Goal: Task Accomplishment & Management: Manage account settings

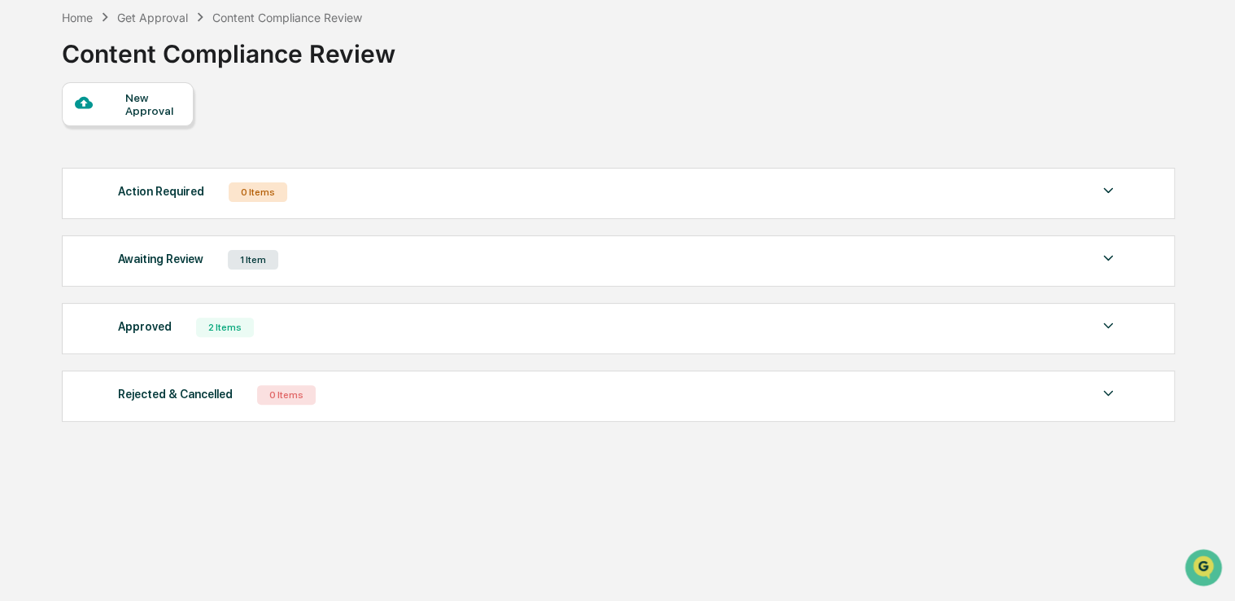
click at [81, 17] on div "Home" at bounding box center [77, 18] width 31 height 14
click at [93, 18] on div "Home" at bounding box center [77, 18] width 31 height 14
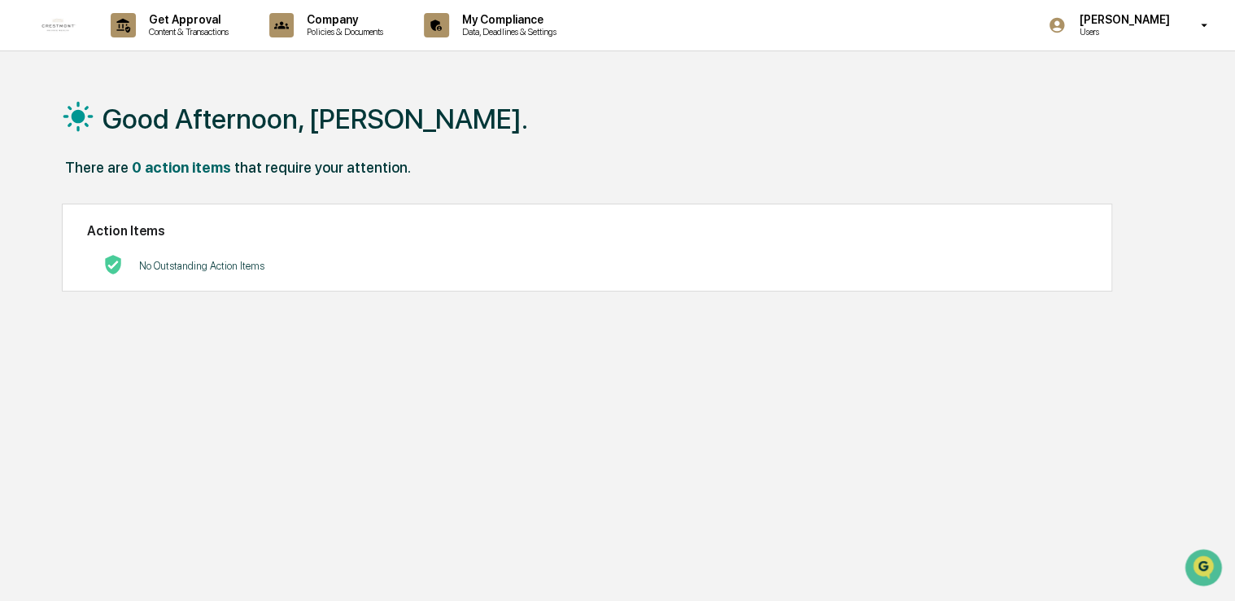
click at [207, 23] on p "Get Approval" at bounding box center [186, 19] width 101 height 13
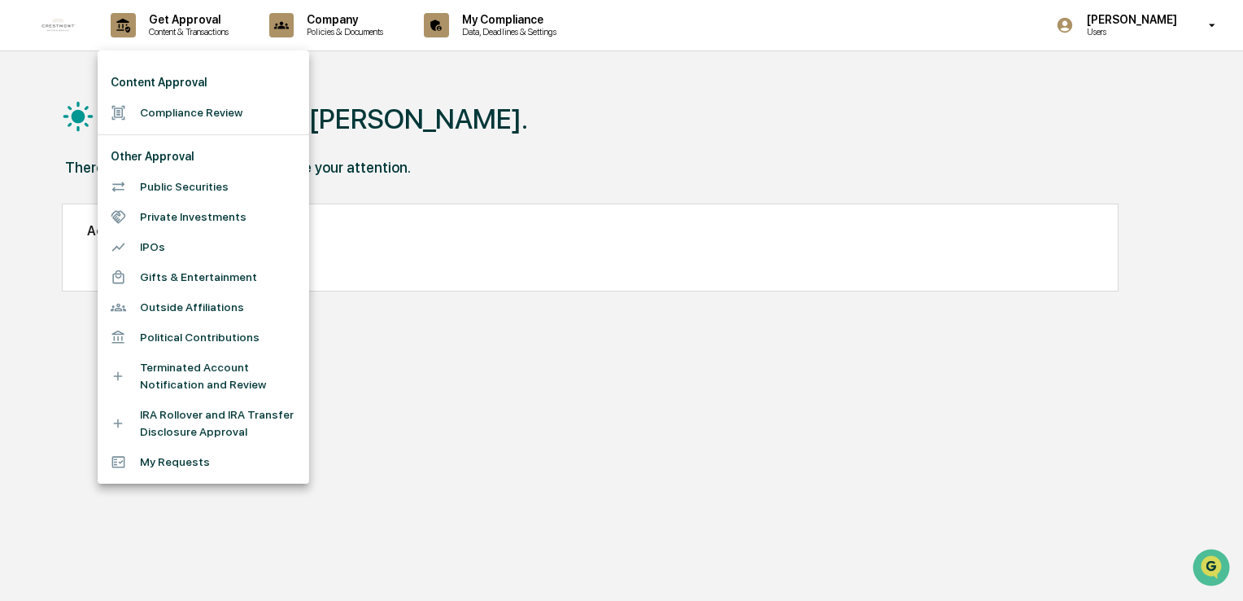
click at [508, 26] on div at bounding box center [621, 300] width 1243 height 601
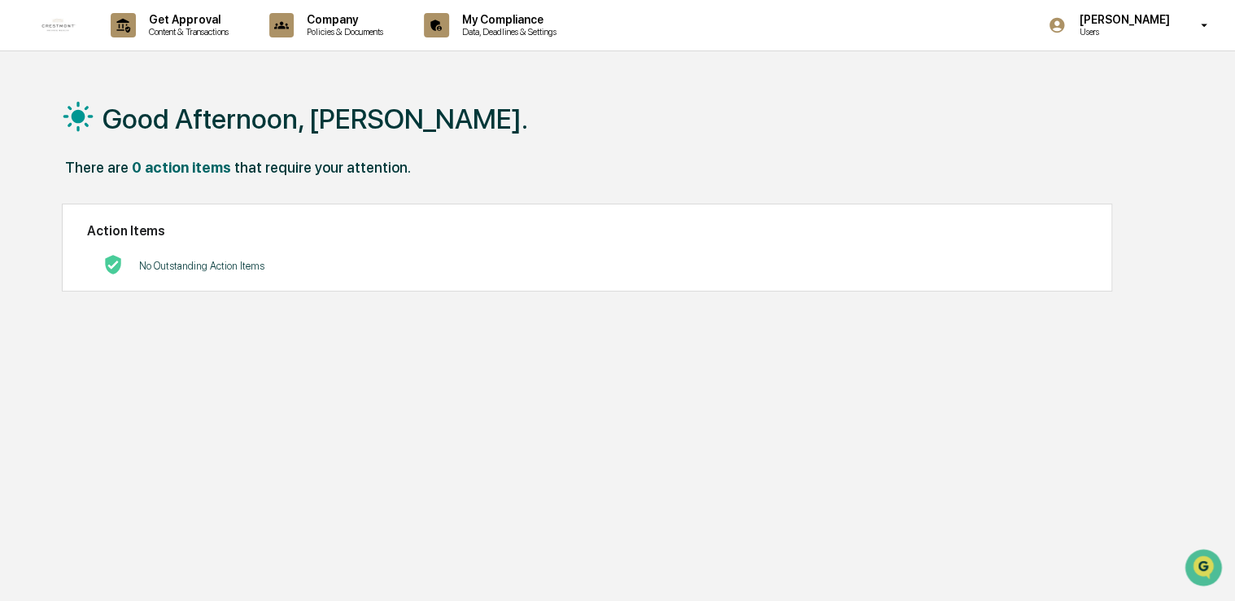
click at [508, 26] on p "Data, Deadlines & Settings" at bounding box center [507, 31] width 116 height 11
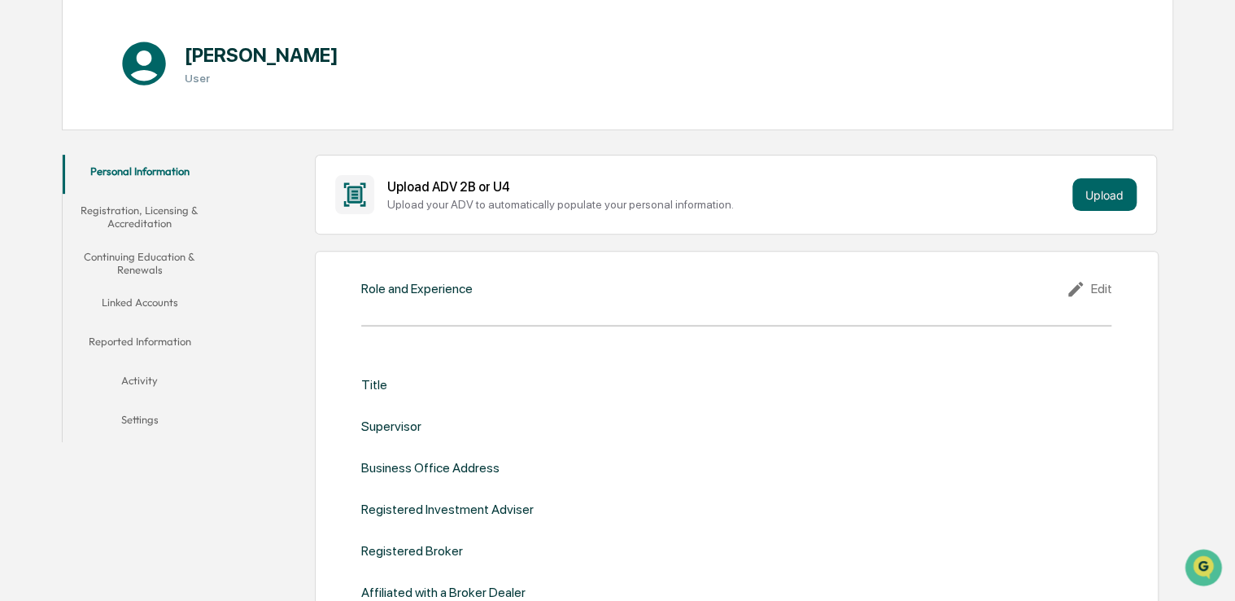
click at [138, 307] on button "Linked Accounts" at bounding box center [140, 305] width 155 height 39
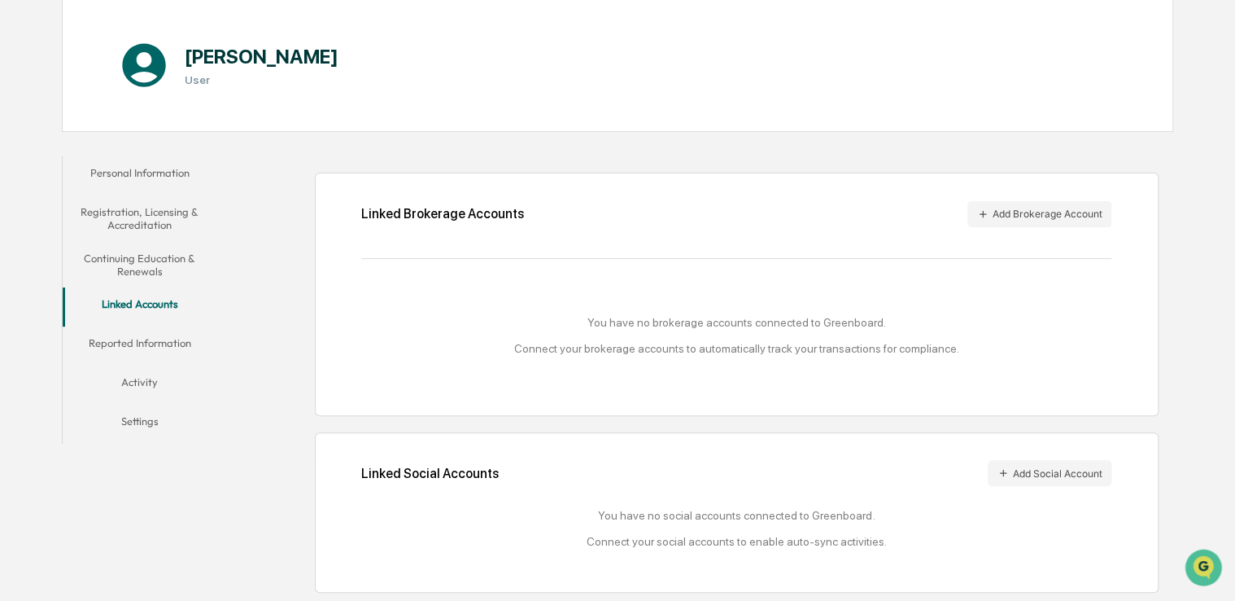
scroll to position [164, 0]
click at [1049, 474] on button "Add Social Account" at bounding box center [1050, 473] width 124 height 26
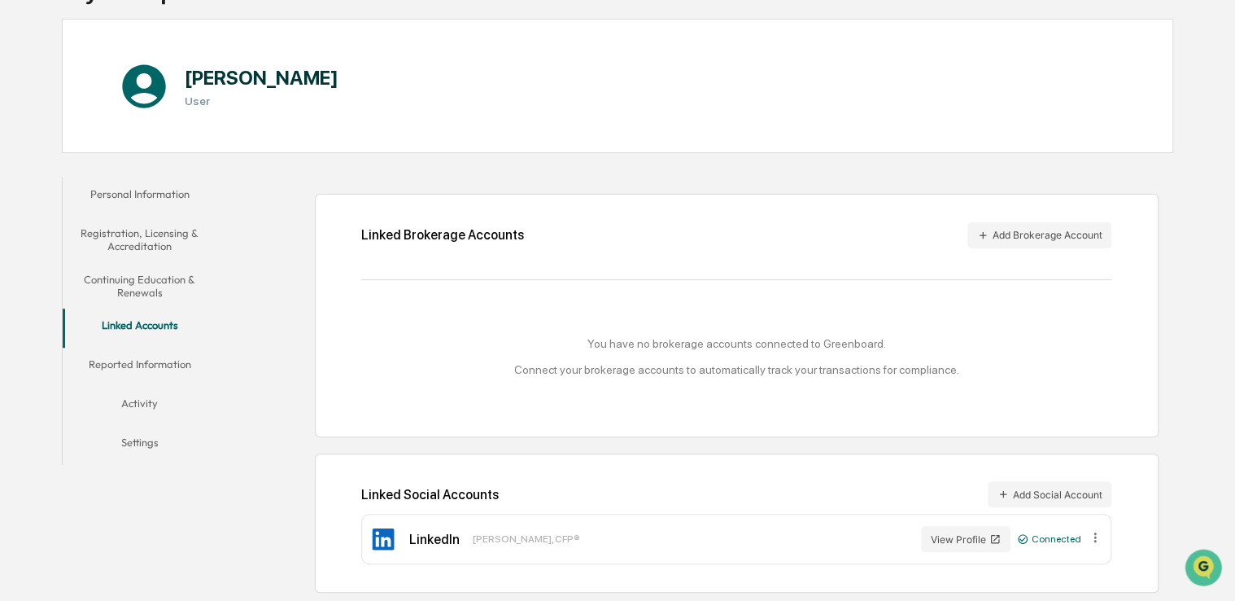
scroll to position [140, 0]
click at [1034, 216] on div "Linked Brokerage Accounts Add Brokerage Account You have no brokerage accounts …" at bounding box center [737, 315] width 844 height 242
click at [1023, 236] on button "Add Brokerage Account" at bounding box center [1040, 235] width 144 height 26
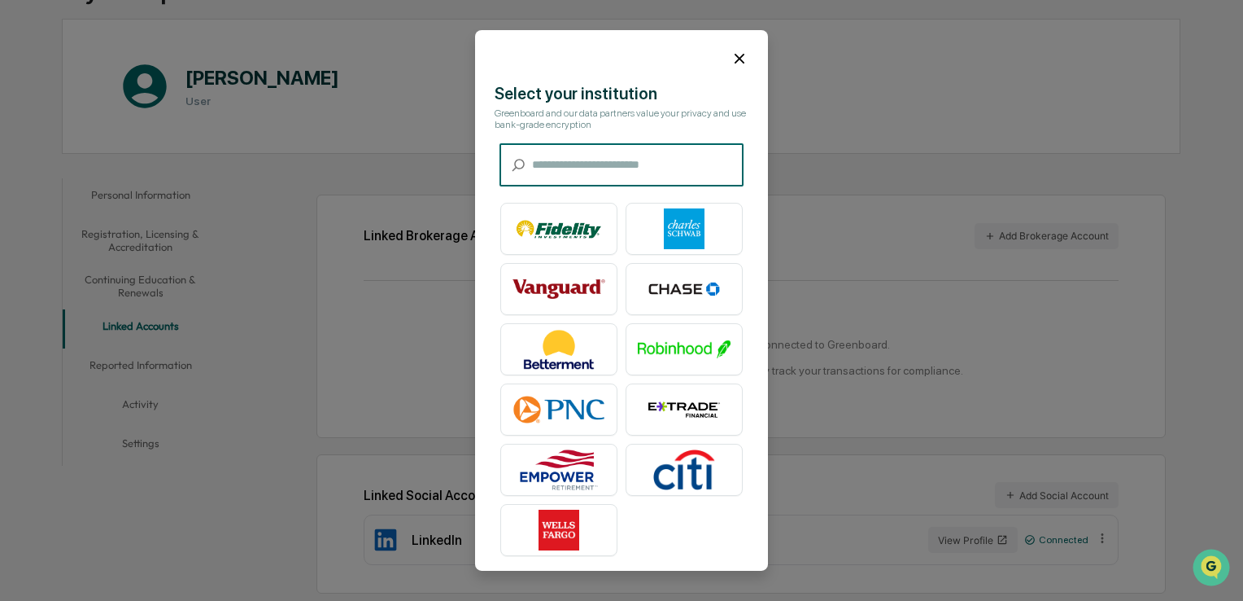
click at [683, 249] on img at bounding box center [684, 228] width 93 height 41
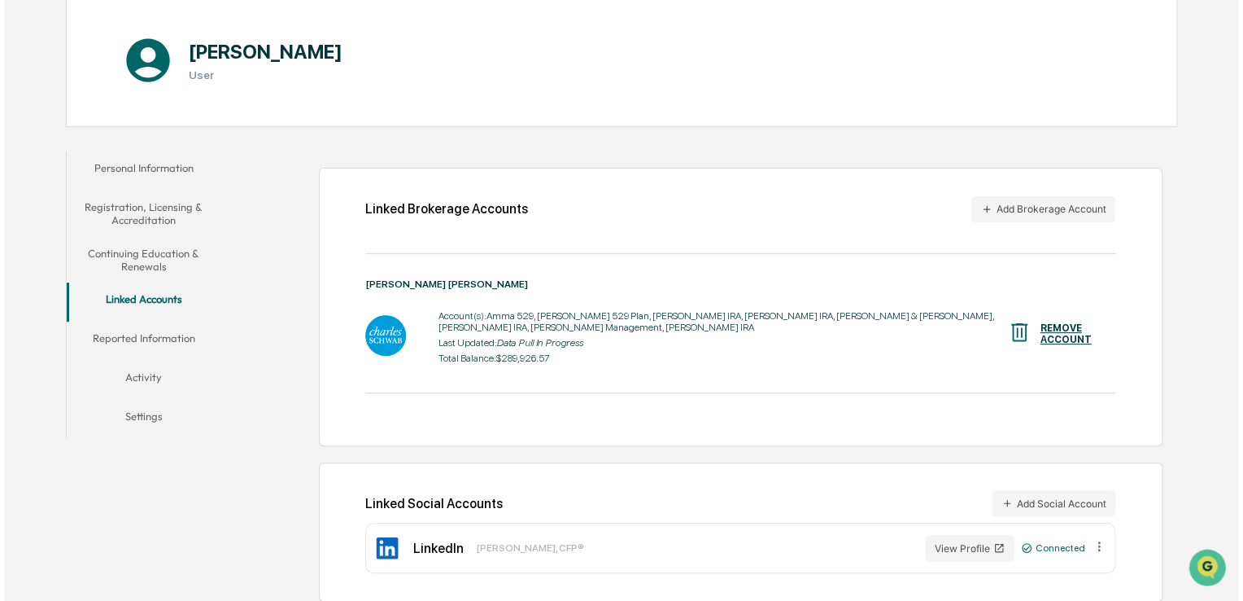
scroll to position [175, 0]
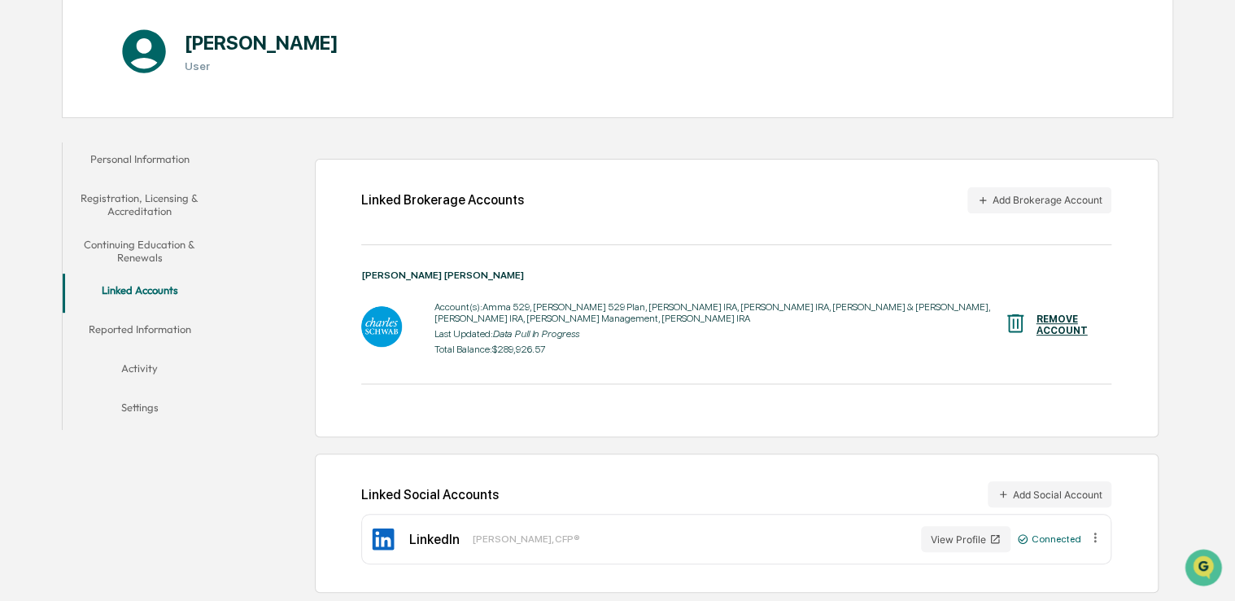
click at [997, 201] on button "Add Brokerage Account" at bounding box center [1040, 200] width 144 height 26
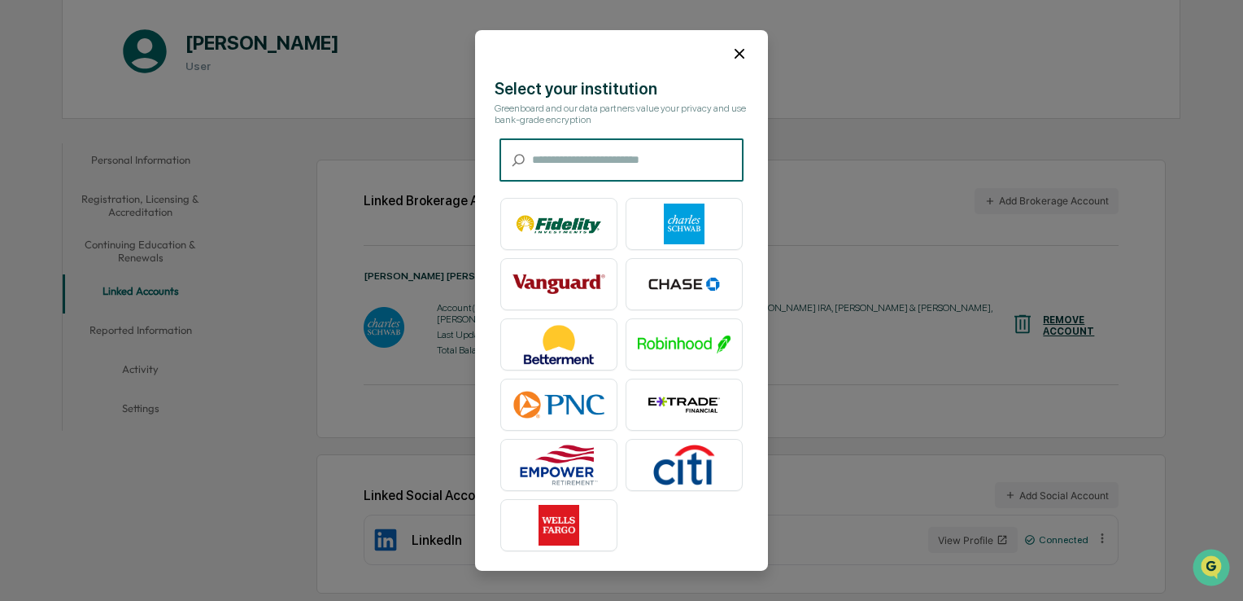
scroll to position [6, 0]
click at [577, 128] on div "Select your institution Greenboard and our data partners value your privacy and…" at bounding box center [621, 317] width 293 height 479
click at [579, 164] on input "text" at bounding box center [638, 159] width 212 height 43
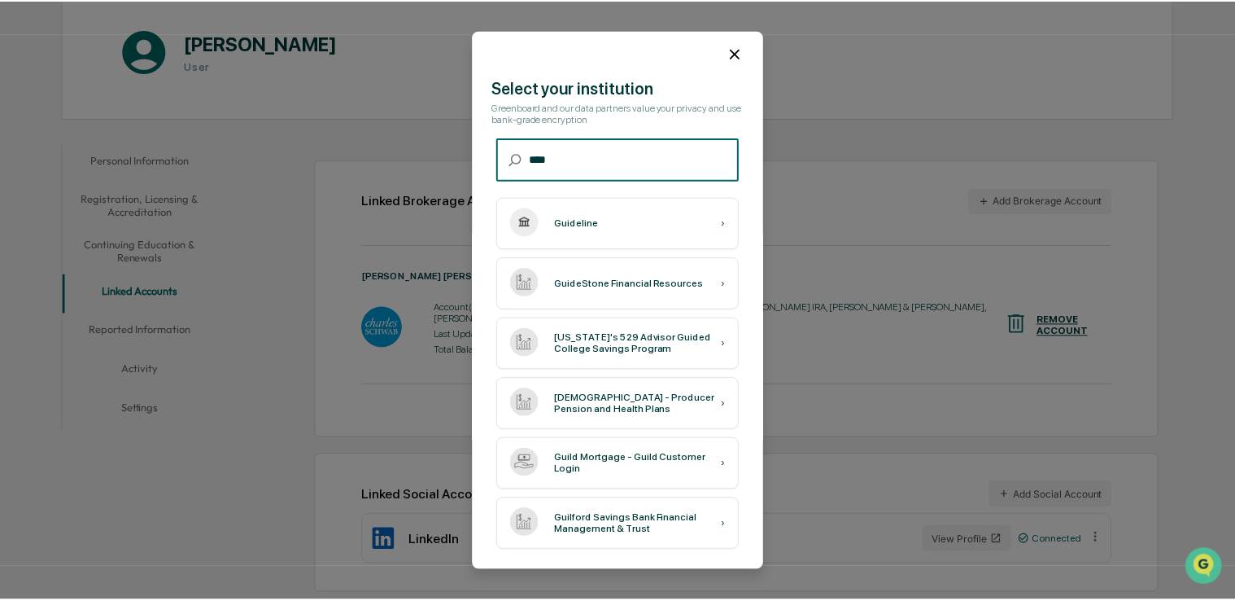
scroll to position [0, 0]
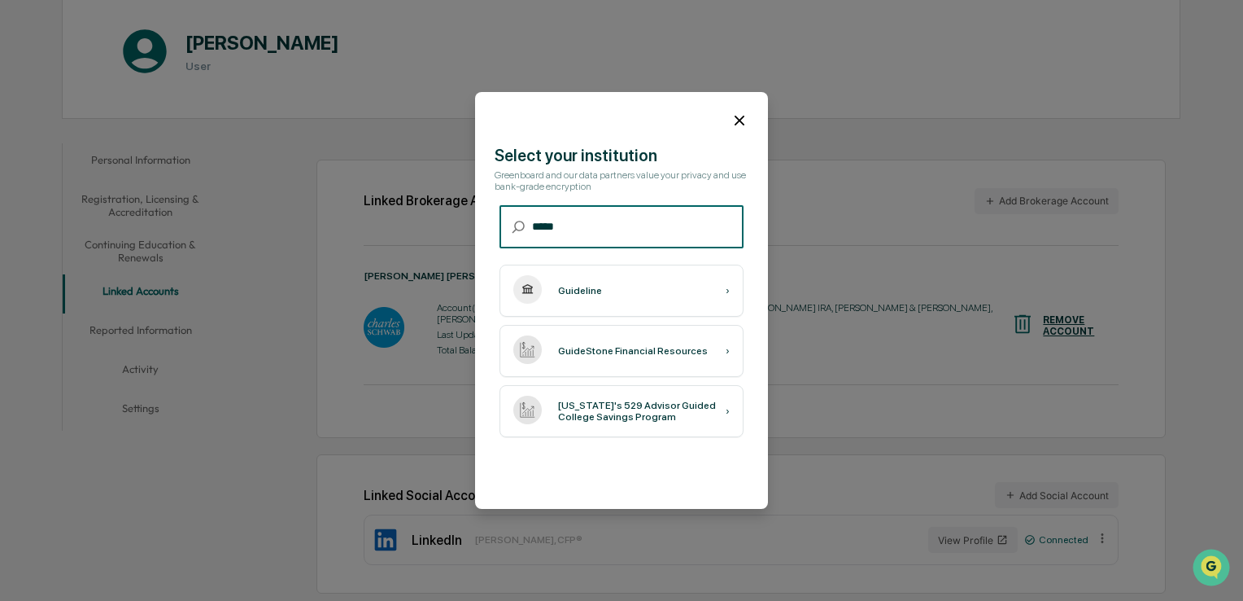
type input "*****"
click at [605, 298] on div "Guideline ›" at bounding box center [622, 290] width 244 height 52
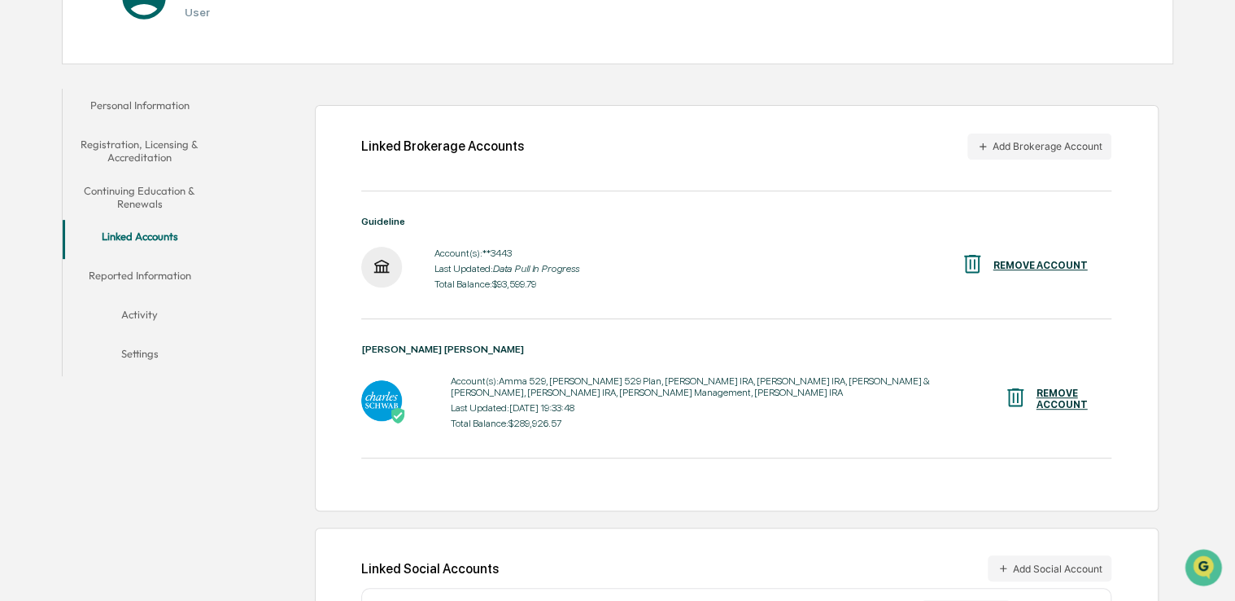
scroll to position [256, 0]
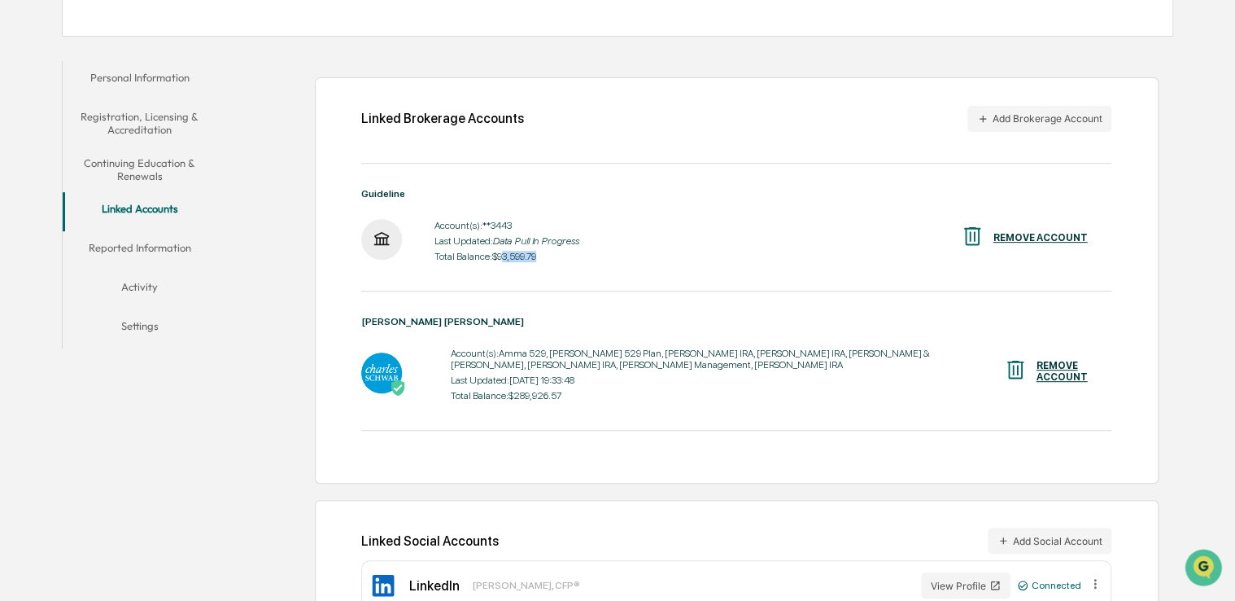
drag, startPoint x: 504, startPoint y: 258, endPoint x: 581, endPoint y: 260, distance: 77.3
click at [581, 260] on div "Account(s): **3443 Last Updated: Data Pull In Progress Total Balance: $93,599.7…" at bounding box center [736, 241] width 750 height 50
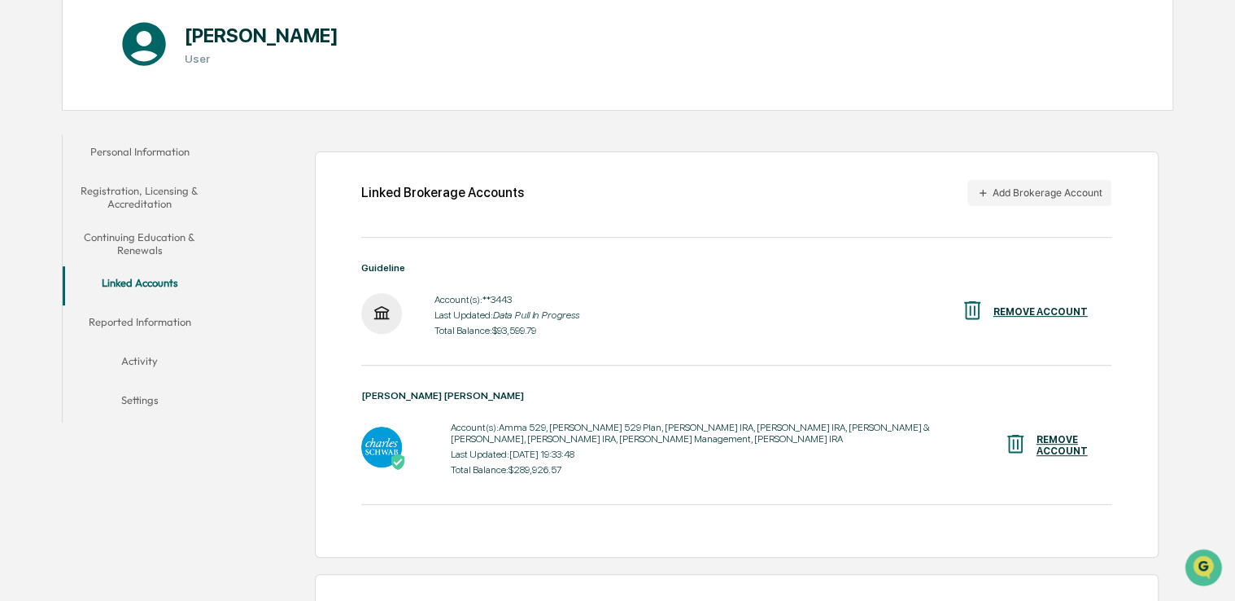
scroll to position [0, 0]
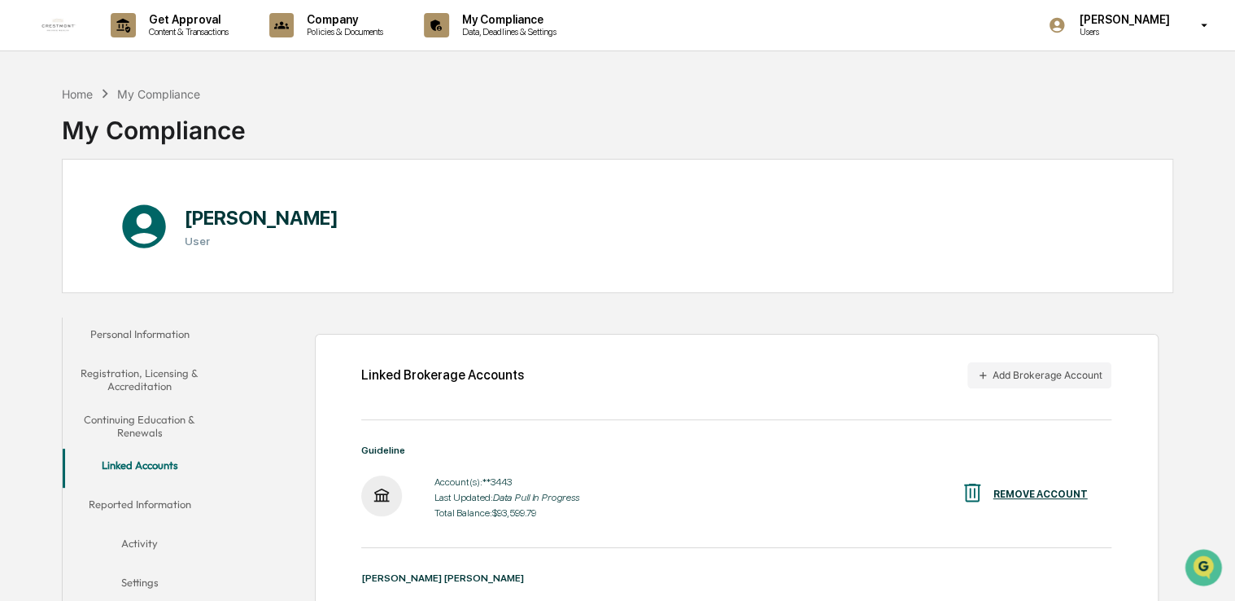
click at [199, 31] on p "Content & Transactions" at bounding box center [186, 31] width 101 height 11
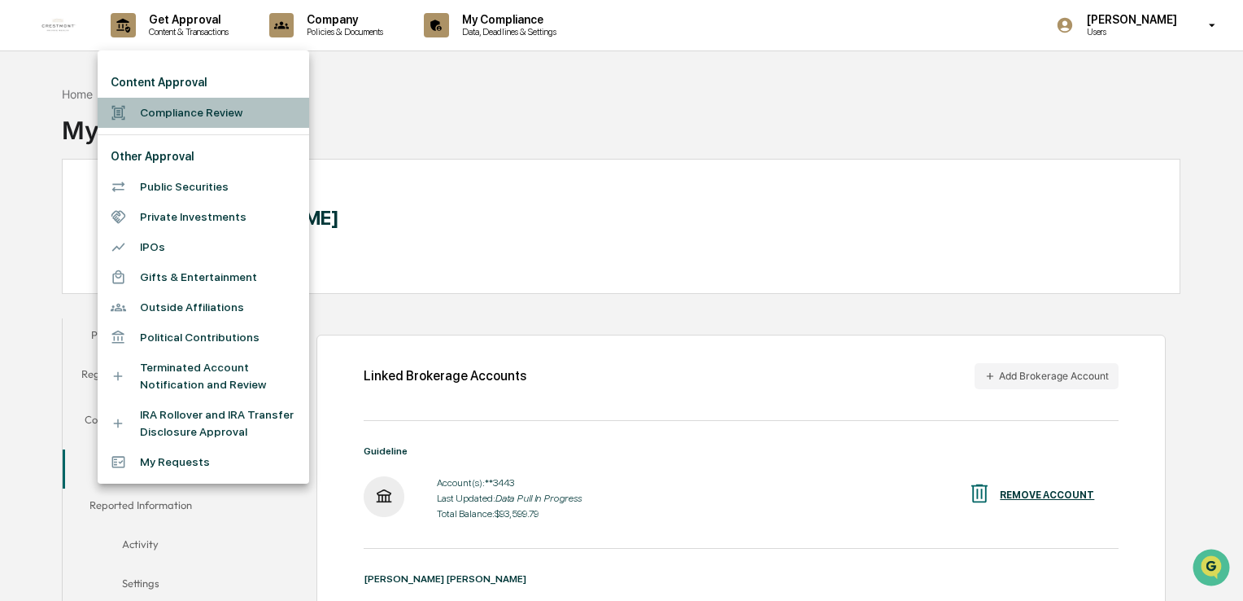
click at [150, 121] on li "Compliance Review" at bounding box center [204, 113] width 212 height 30
